Goal: Find specific page/section: Find specific page/section

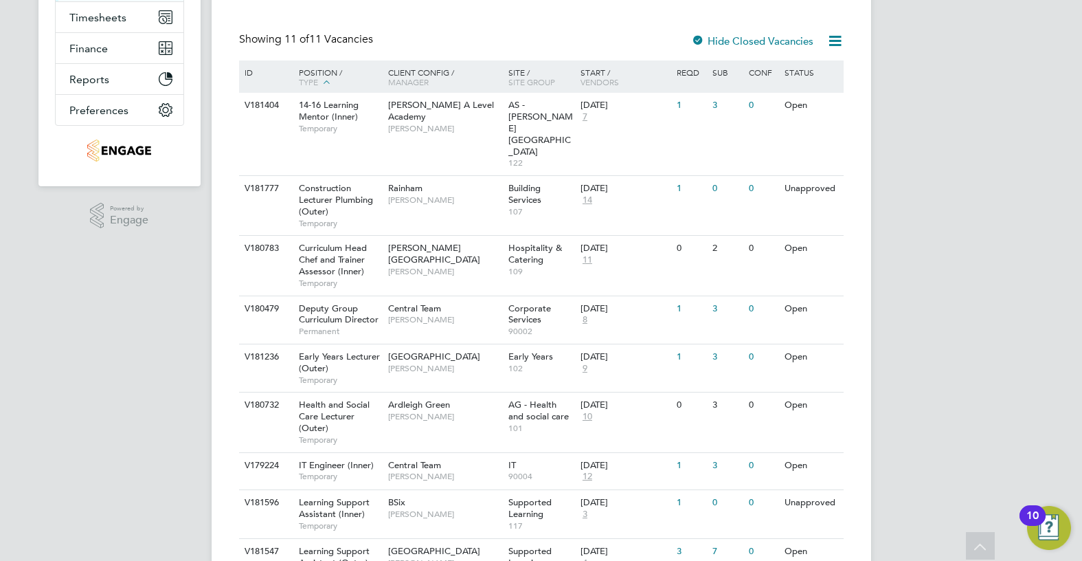
scroll to position [405, 0]
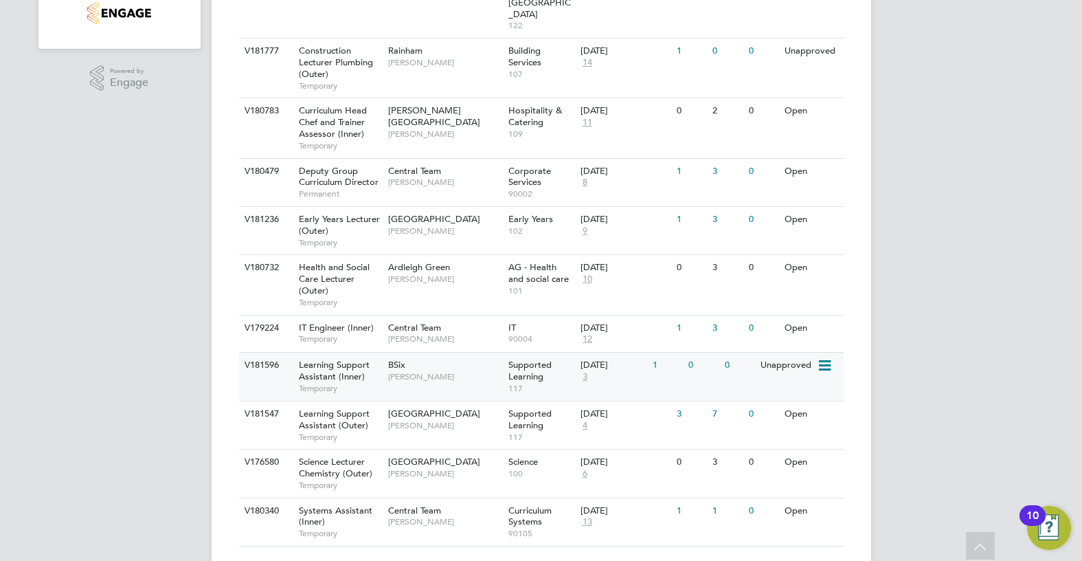
click at [455, 371] on span "Rachel Johnson" at bounding box center [444, 376] width 113 height 11
click at [458, 420] on span "[PERSON_NAME]" at bounding box center [444, 425] width 113 height 11
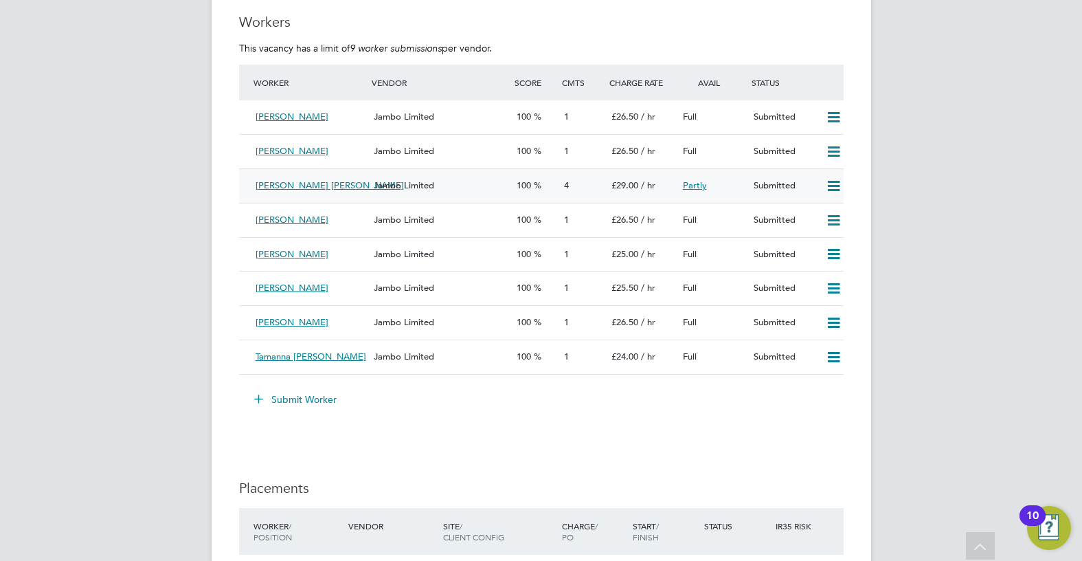
click at [837, 183] on icon at bounding box center [833, 186] width 17 height 11
click at [434, 181] on div "Jambo Limited" at bounding box center [439, 186] width 142 height 23
